Goal: Transaction & Acquisition: Purchase product/service

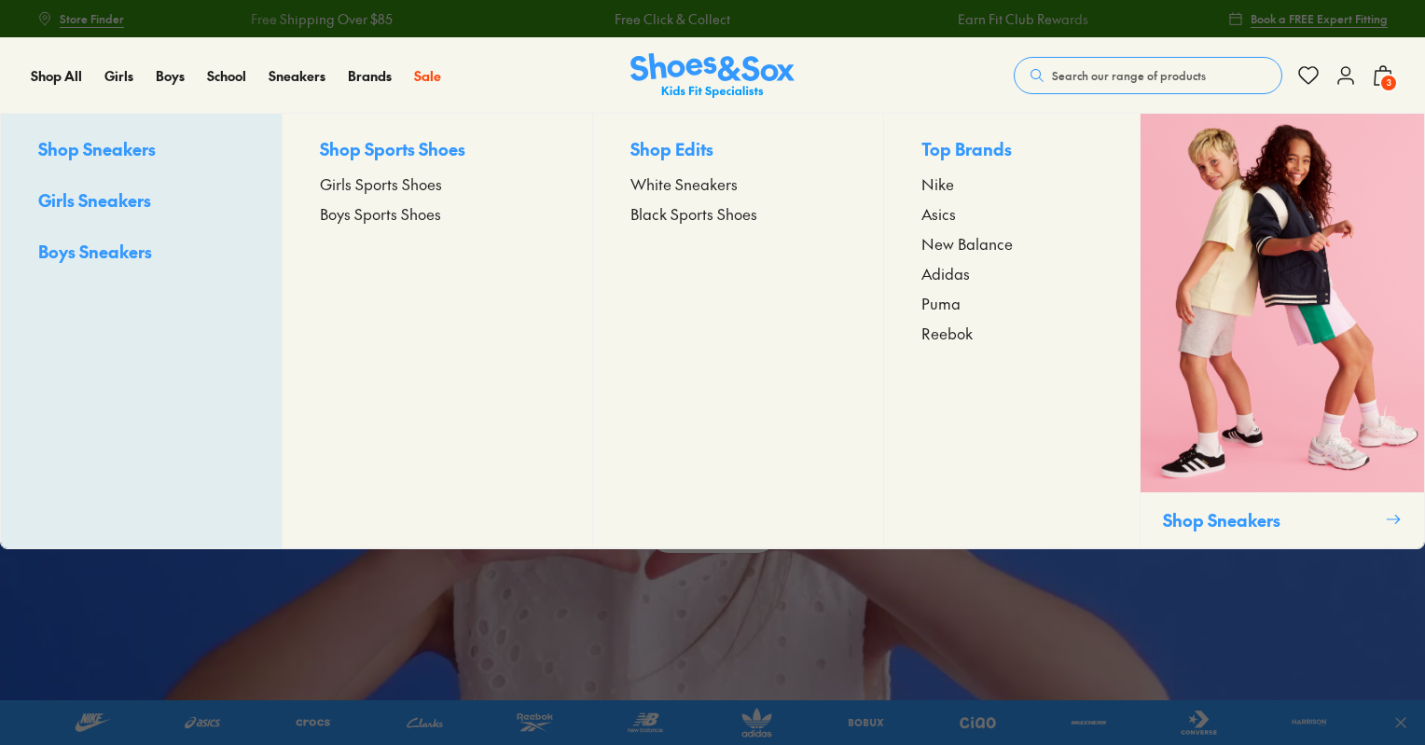
click at [89, 251] on span "Boys Sneakers" at bounding box center [95, 251] width 114 height 23
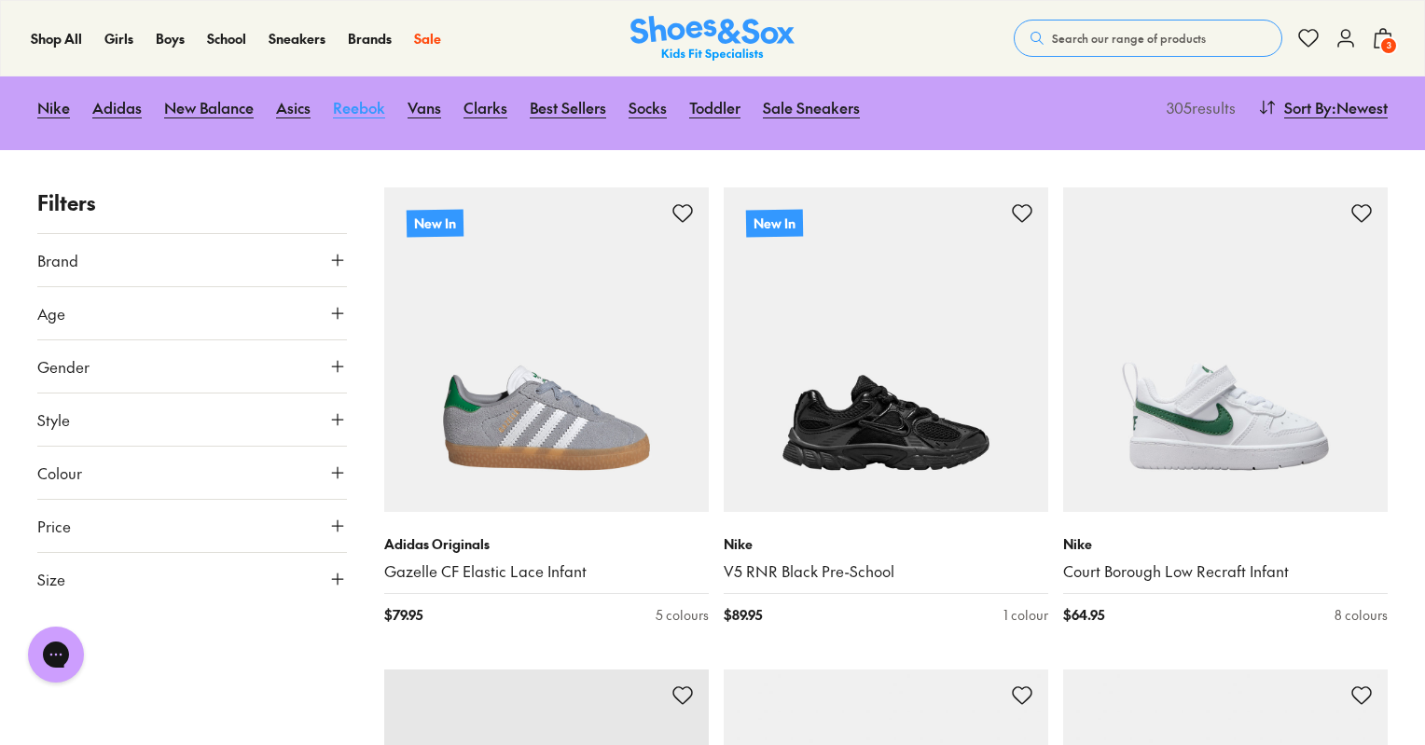
scroll to position [186, 0]
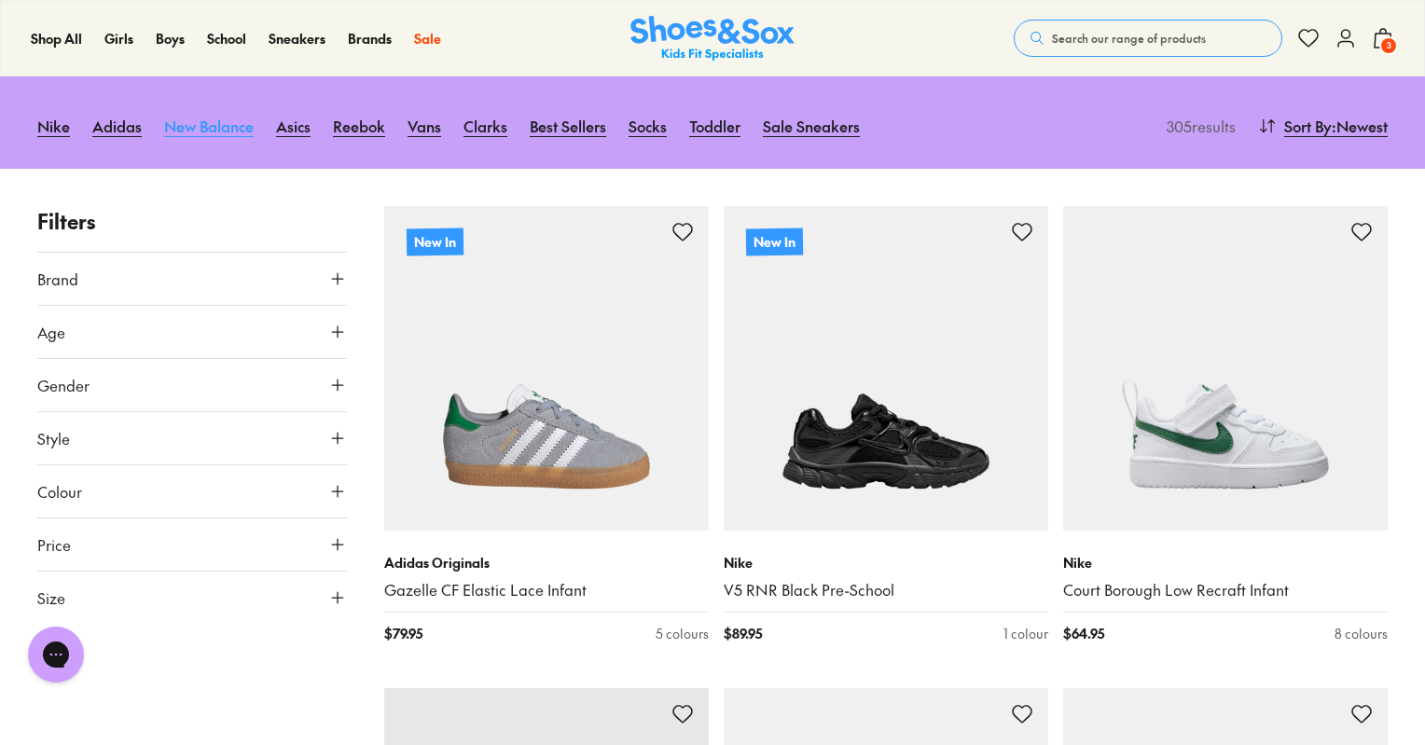
click at [209, 126] on link "New Balance" at bounding box center [208, 125] width 89 height 41
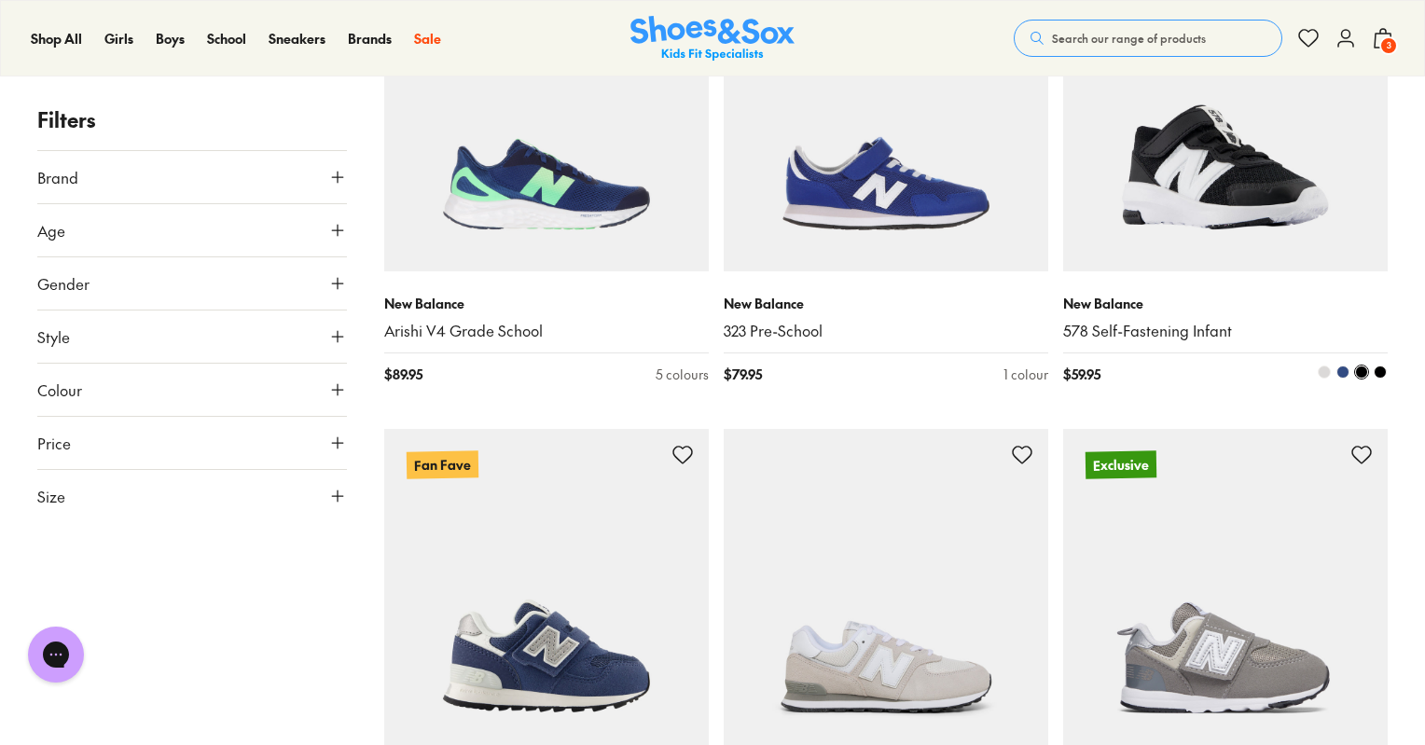
scroll to position [6246, 0]
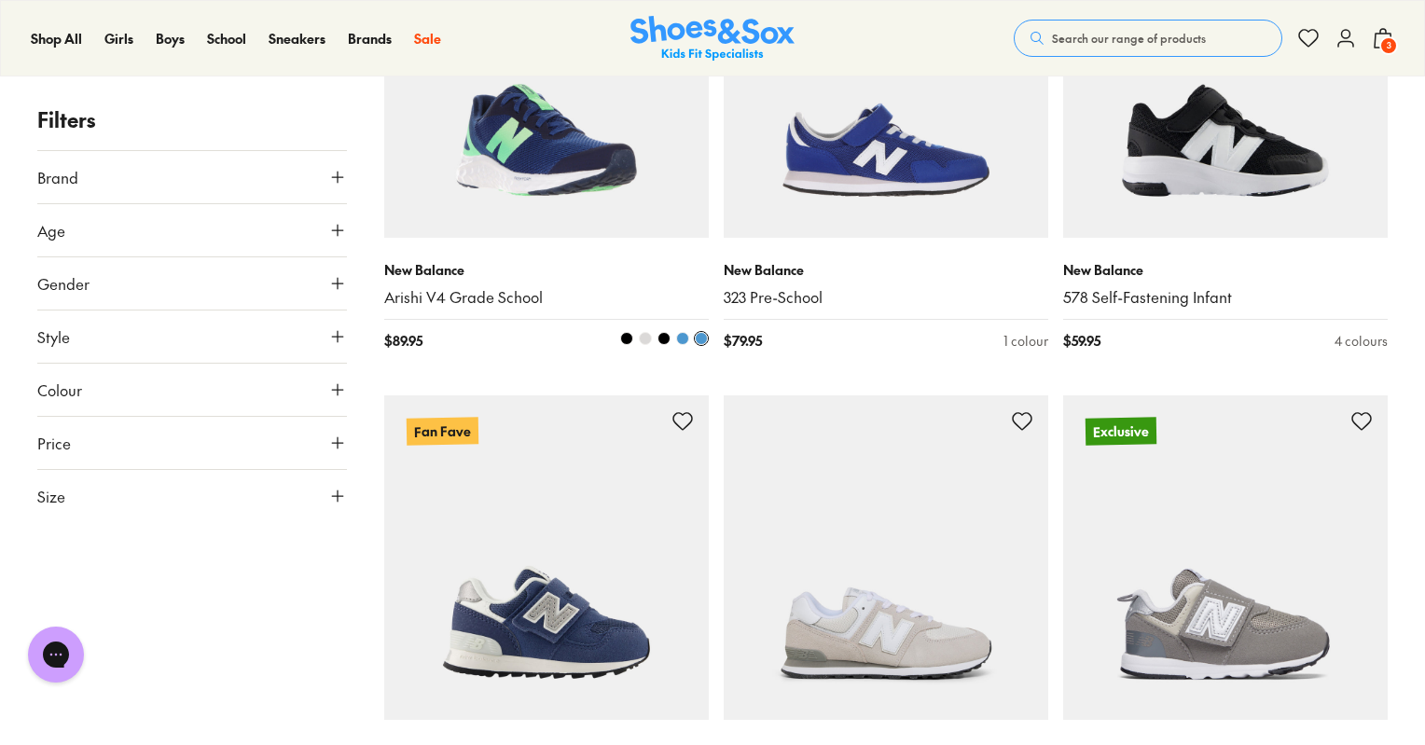
click at [493, 183] on img at bounding box center [546, 75] width 324 height 324
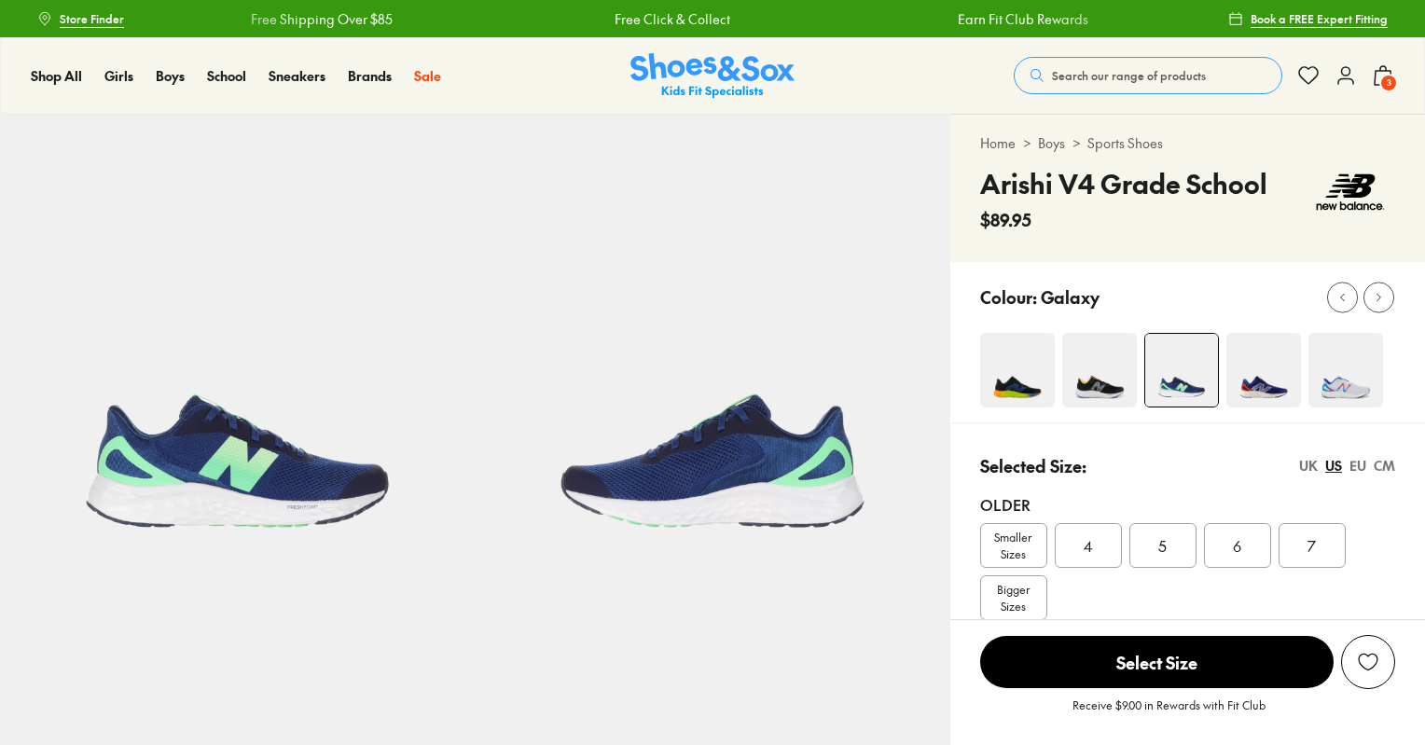
select select "*"
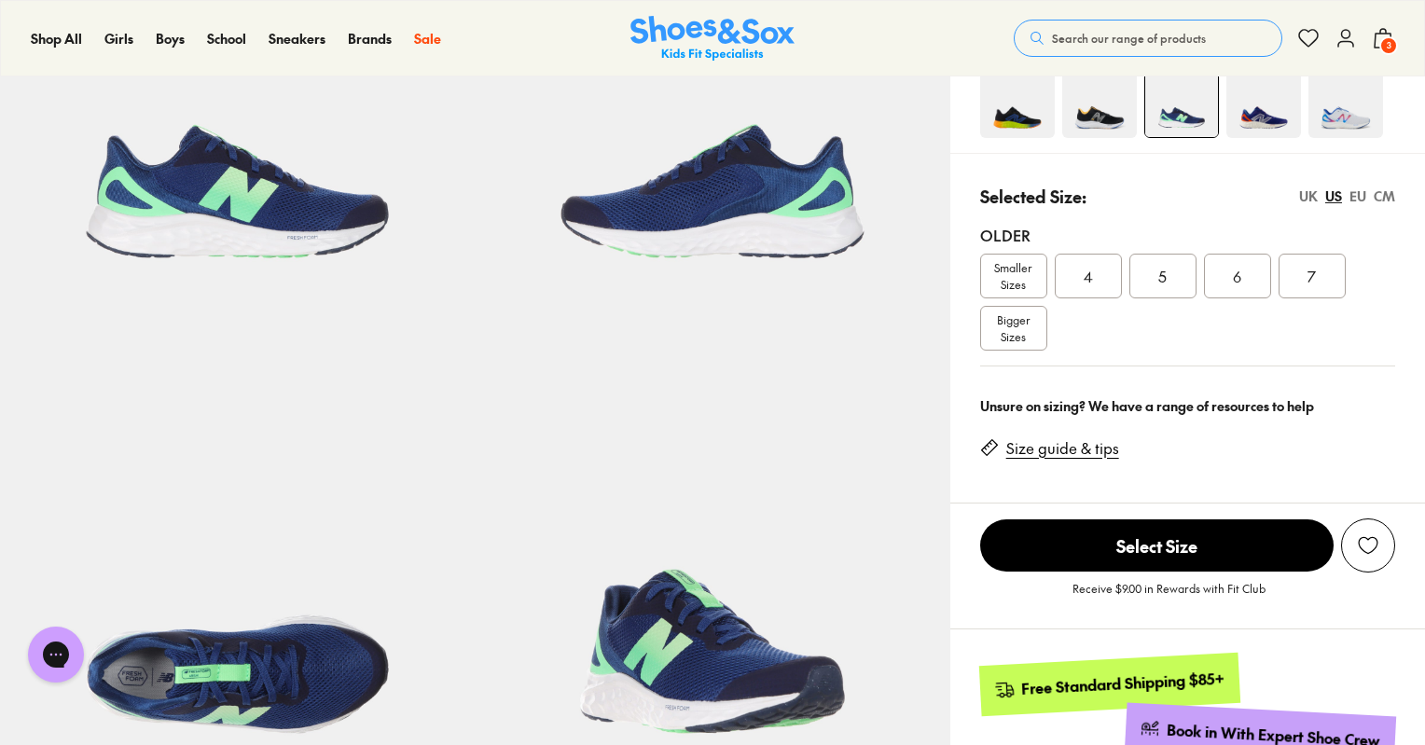
scroll to position [280, 0]
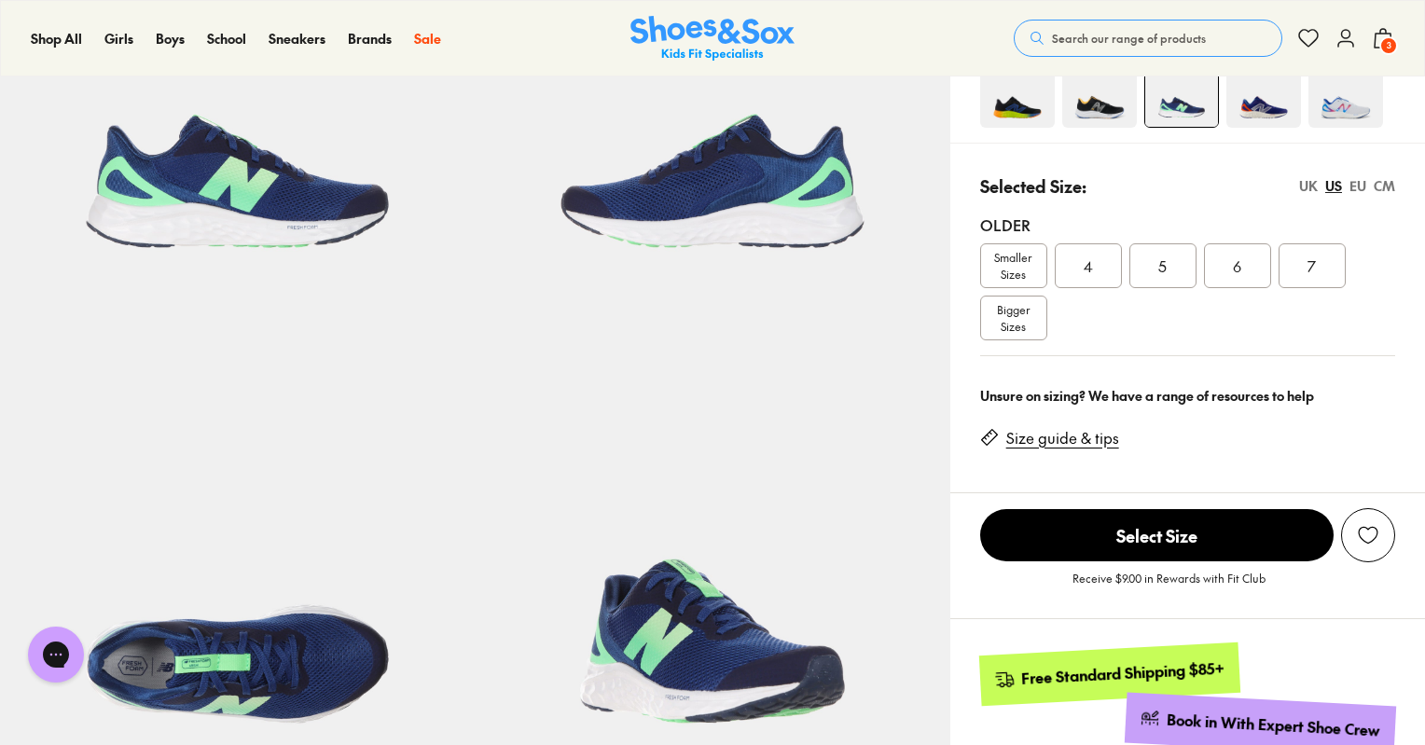
click at [1081, 434] on link "Size guide & tips" at bounding box center [1062, 438] width 113 height 21
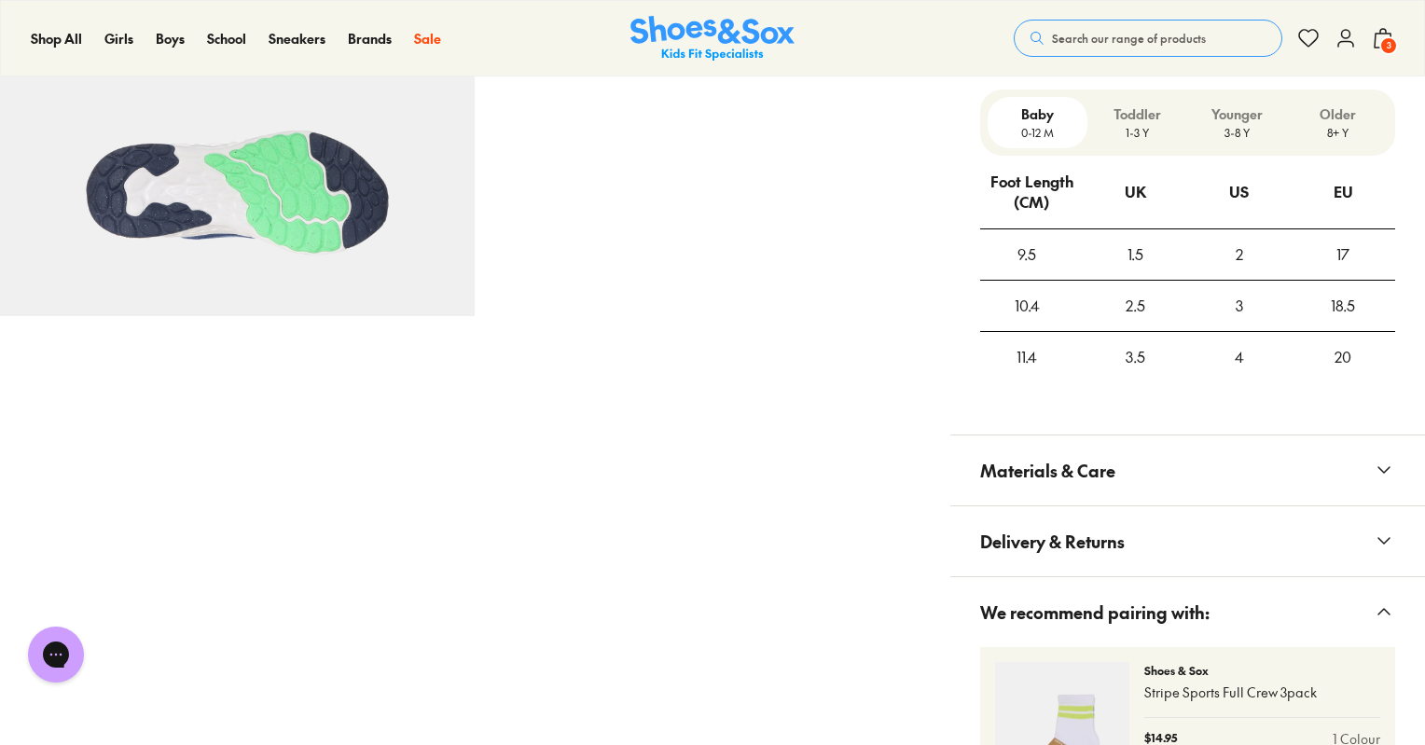
scroll to position [1223, 0]
click at [1232, 131] on p "3-8 Y" at bounding box center [1236, 131] width 85 height 17
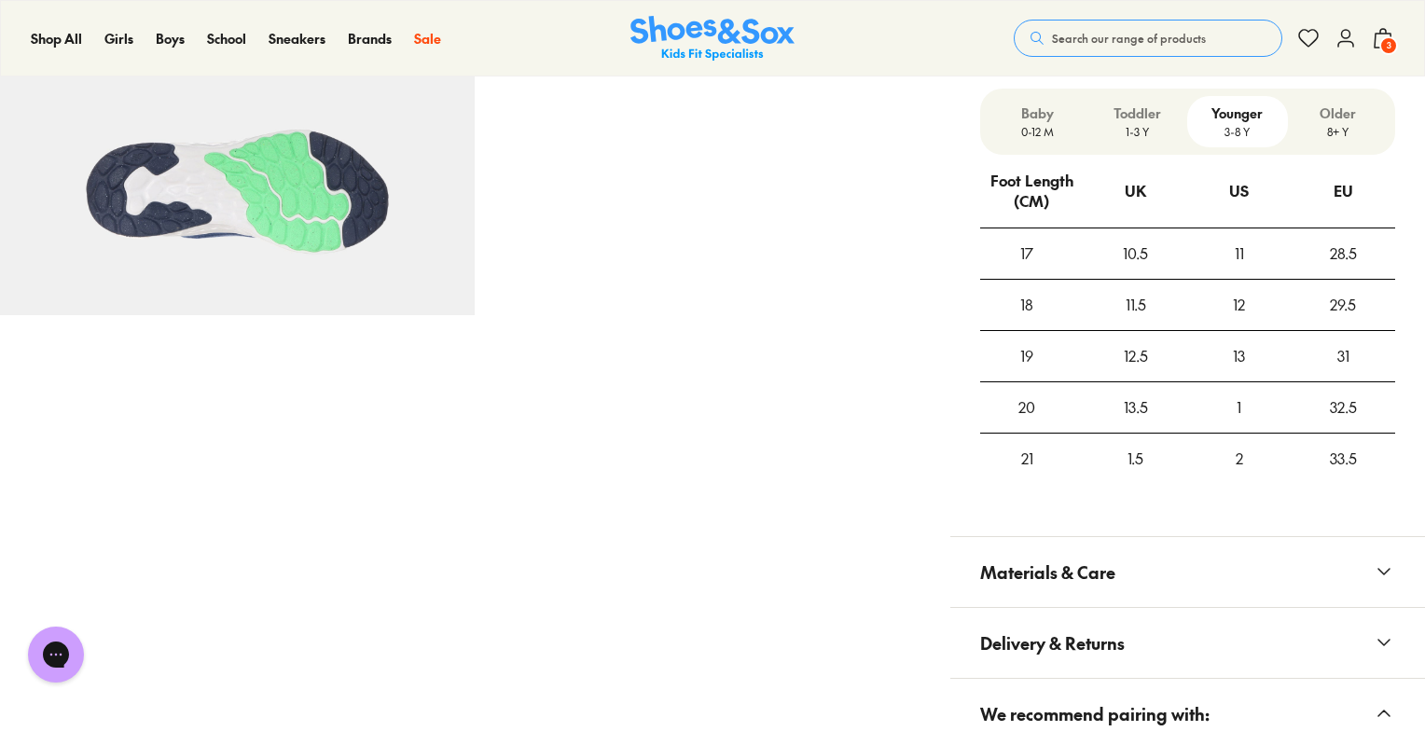
click at [1337, 124] on p "8+ Y" at bounding box center [1337, 131] width 85 height 17
